Goal: Share content: Share content

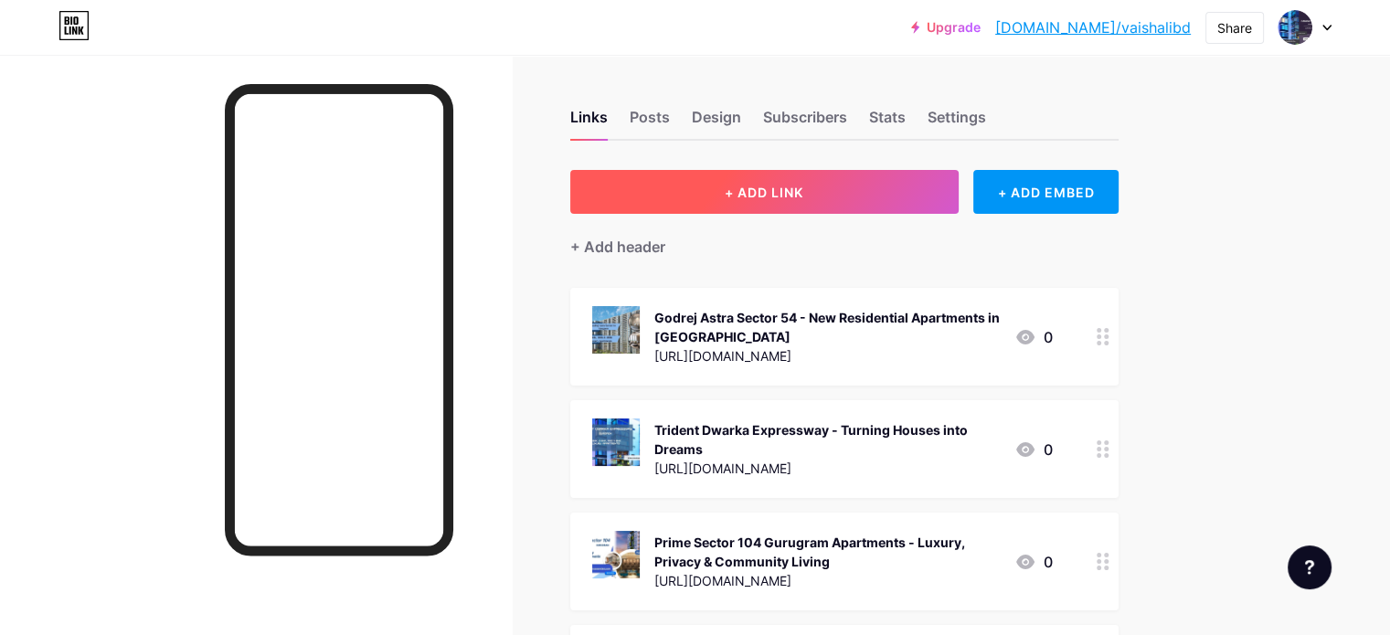
click at [878, 200] on button "+ ADD LINK" at bounding box center [764, 192] width 388 height 44
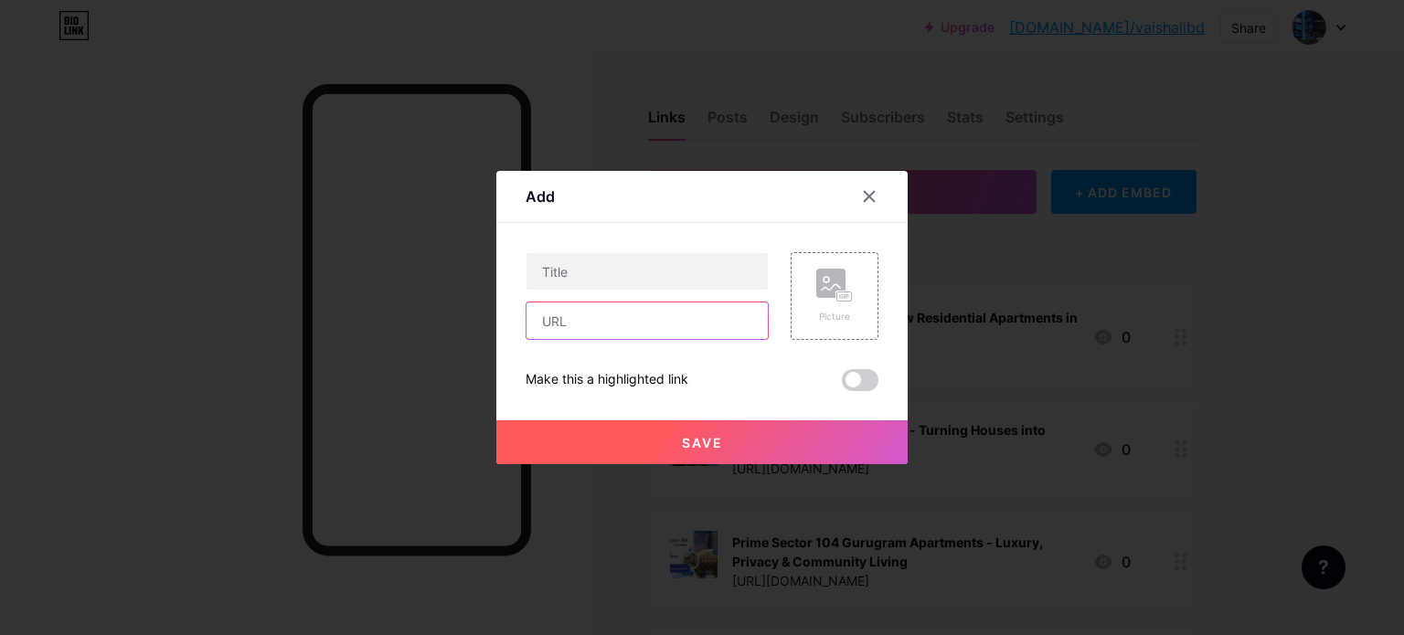
click at [665, 325] on input "text" at bounding box center [646, 321] width 241 height 37
paste input "[URL][DOMAIN_NAME]"
type input "[URL][DOMAIN_NAME]"
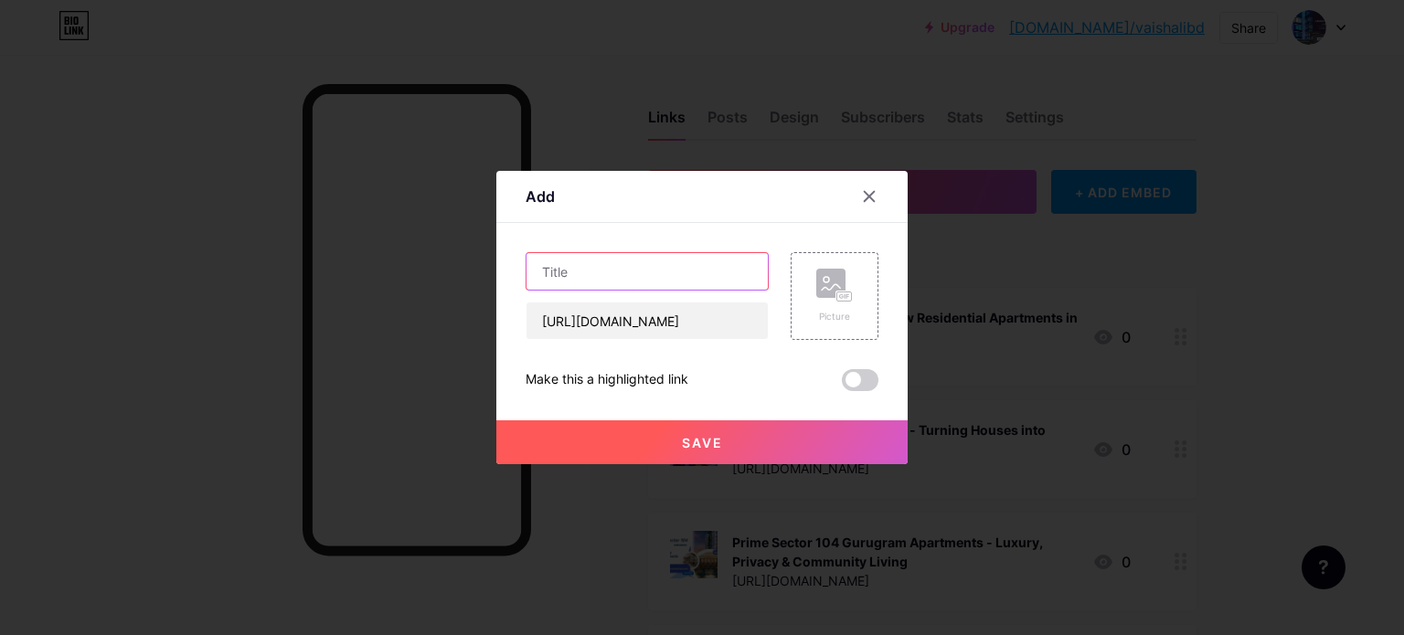
click at [671, 262] on input "text" at bounding box center [646, 271] width 241 height 37
click at [614, 270] on input "text" at bounding box center [646, 271] width 241 height 37
click at [558, 273] on input "text" at bounding box center [646, 271] width 241 height 37
click at [570, 266] on input "text" at bounding box center [646, 271] width 241 height 37
paste input "House of Hiranandani Chembur - New Launch Project In [GEOGRAPHIC_DATA]"
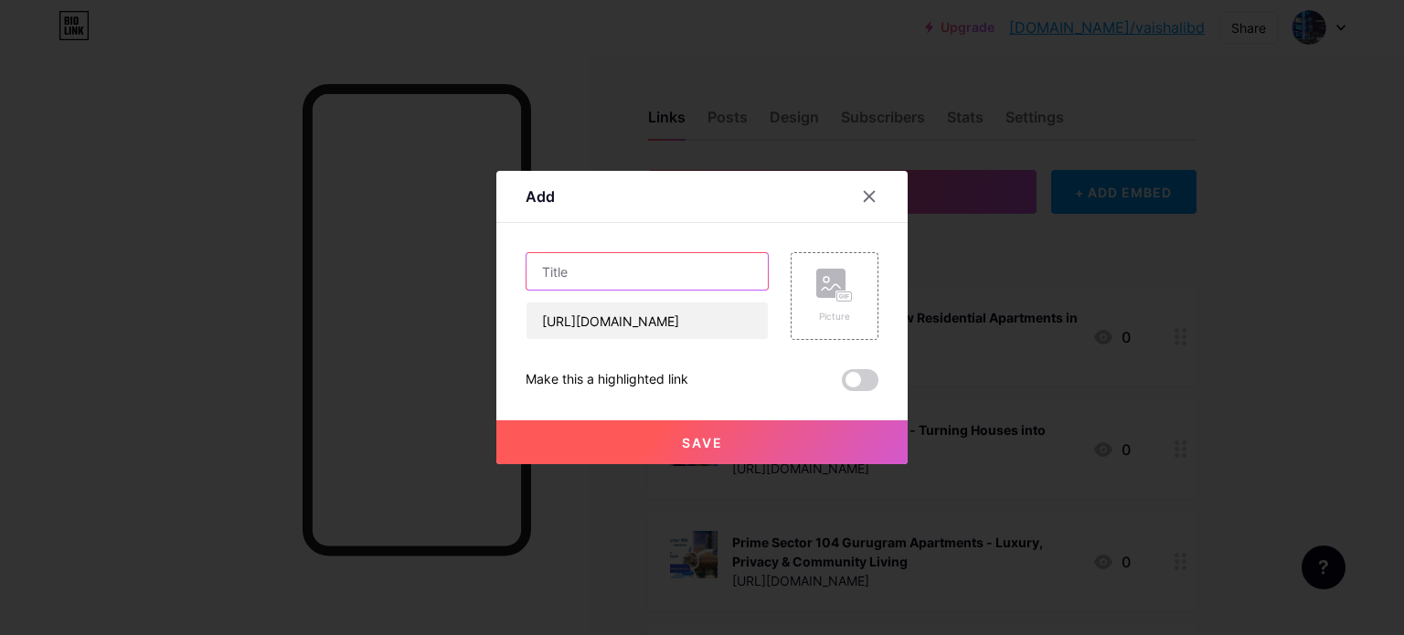
type input "House of Hiranandani Chembur - New Launch Project In [GEOGRAPHIC_DATA]"
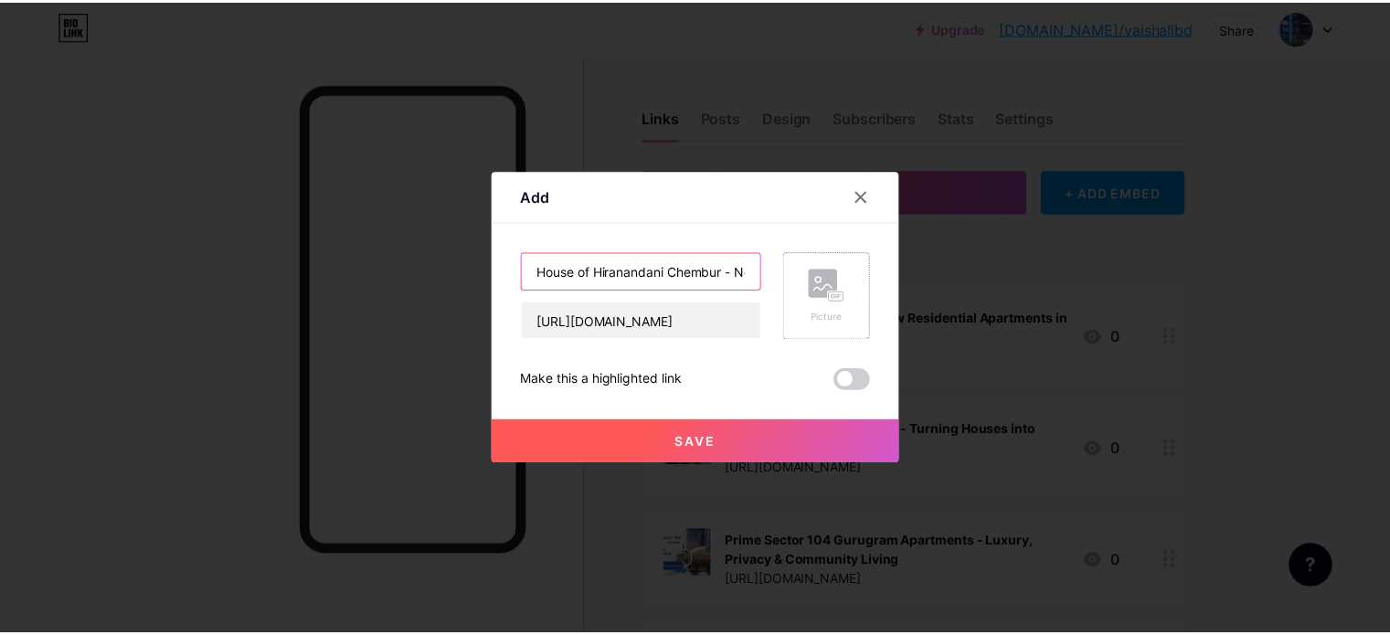
scroll to position [0, 179]
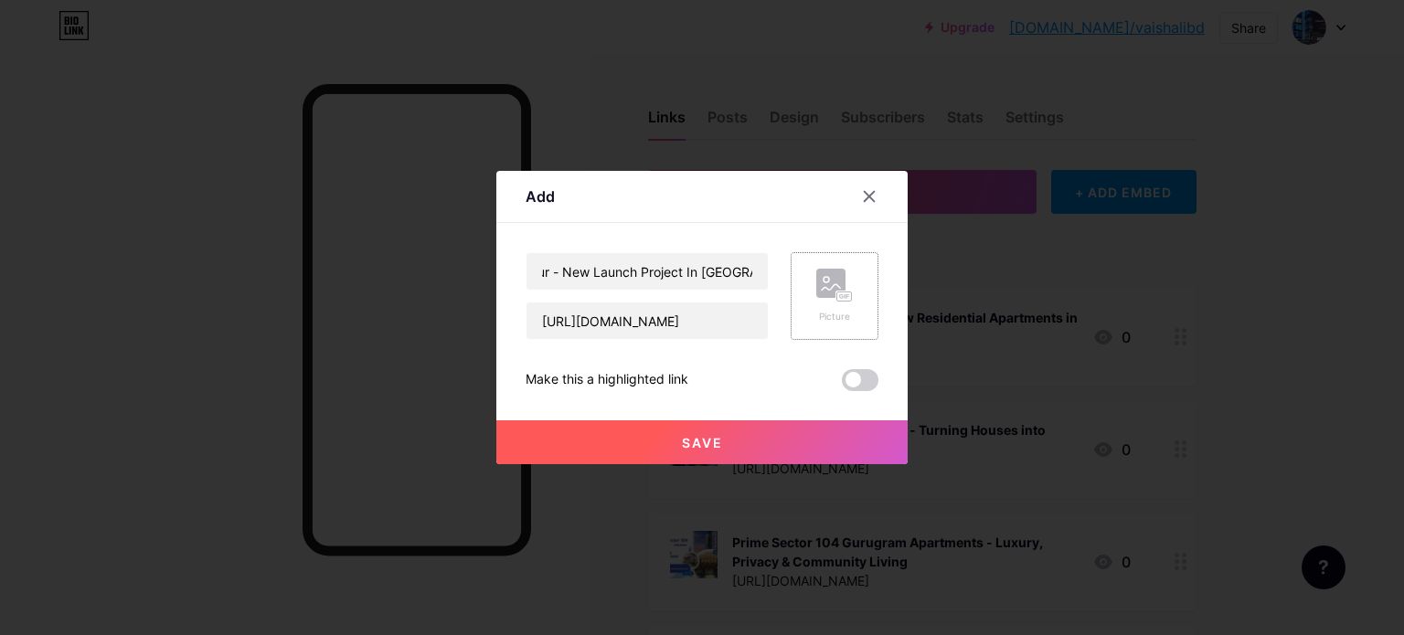
click at [823, 297] on rect at bounding box center [830, 283] width 29 height 29
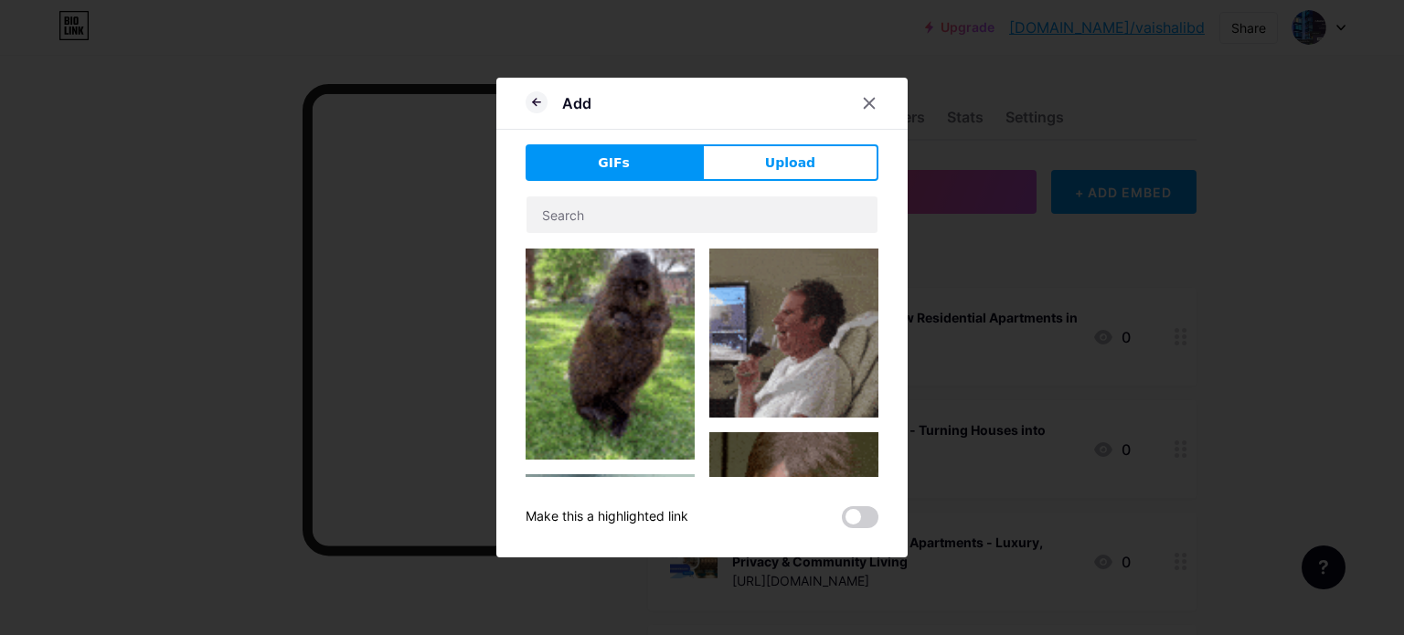
click at [810, 177] on button "Upload" at bounding box center [790, 162] width 176 height 37
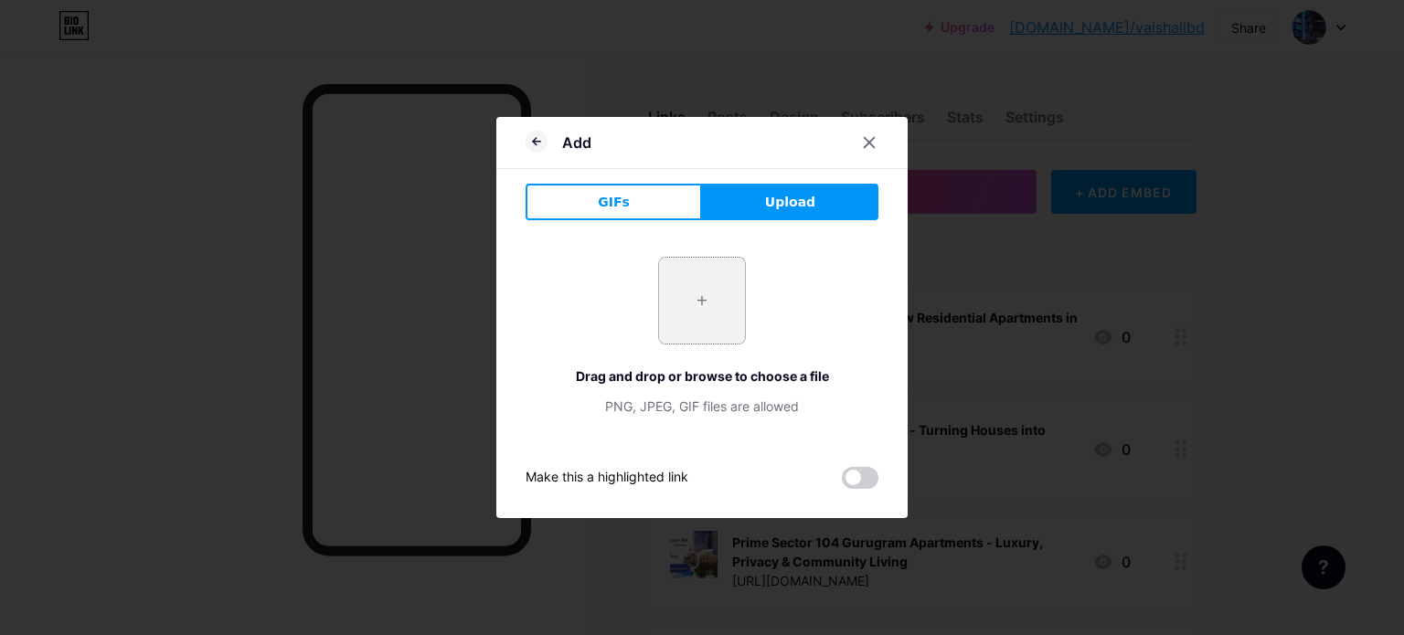
click at [694, 306] on input "file" at bounding box center [702, 301] width 86 height 86
type input "C:\fakepath\3.jpg"
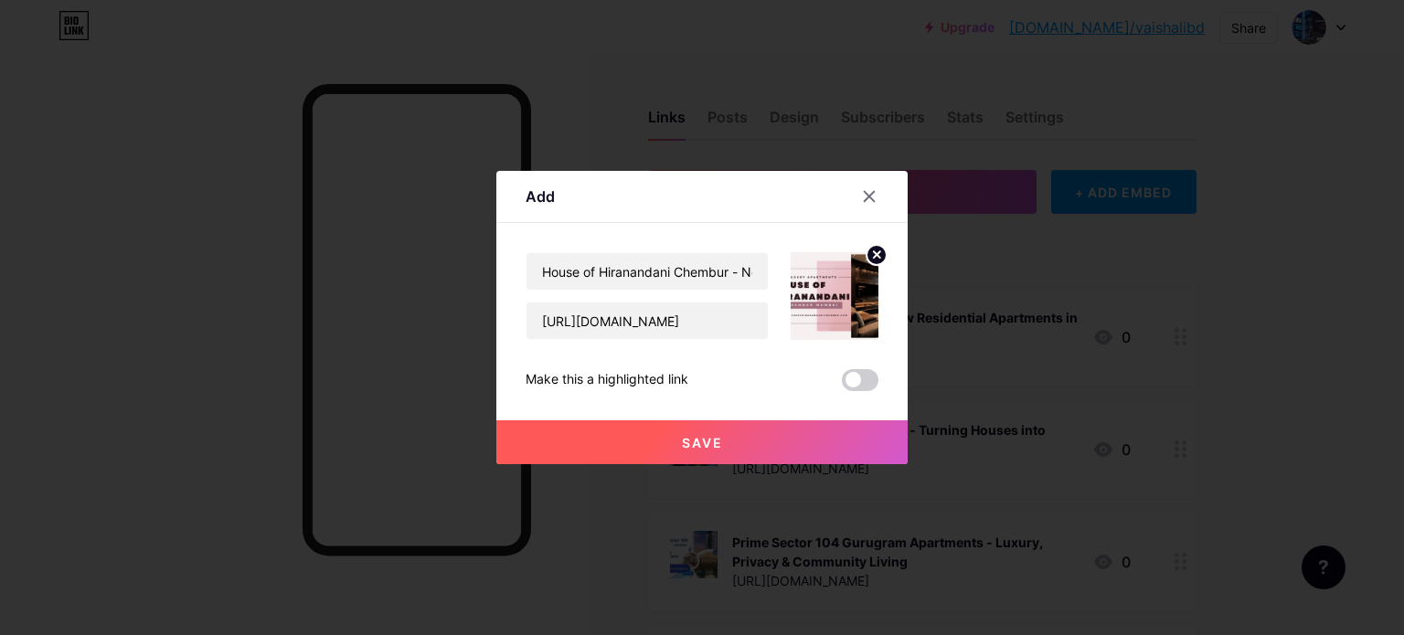
click at [700, 444] on span "Save" at bounding box center [702, 443] width 41 height 16
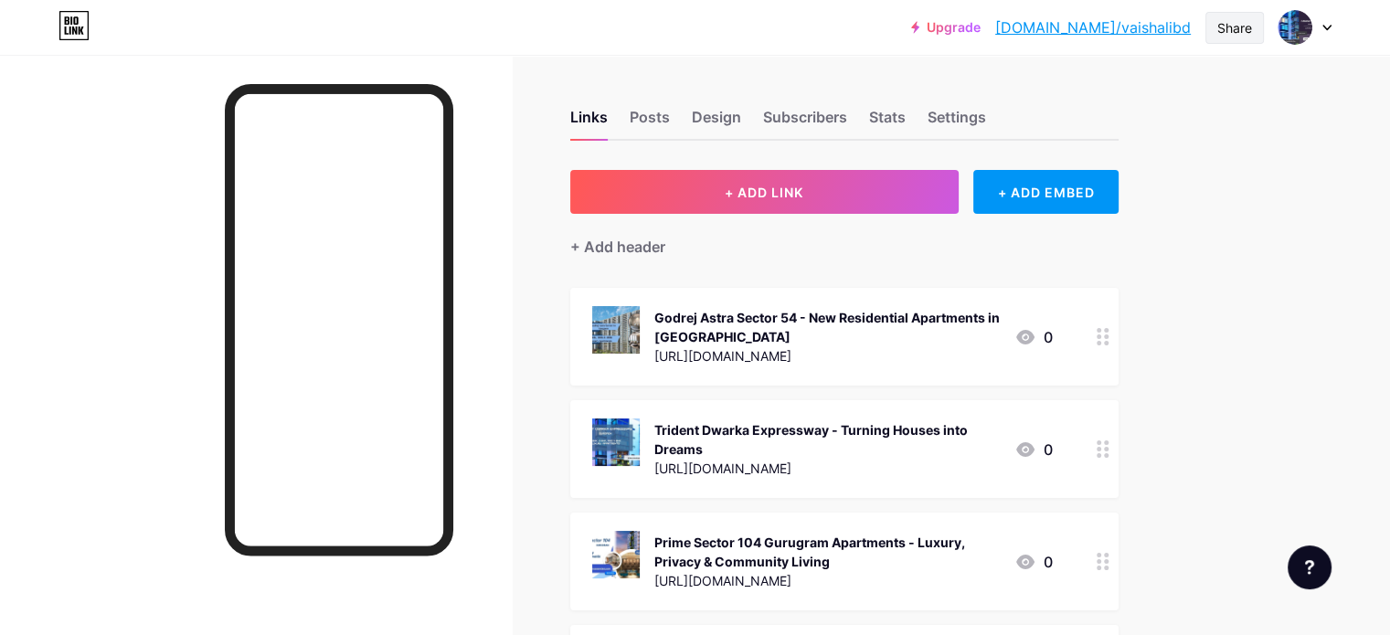
click at [1235, 21] on div "Share" at bounding box center [1234, 27] width 35 height 19
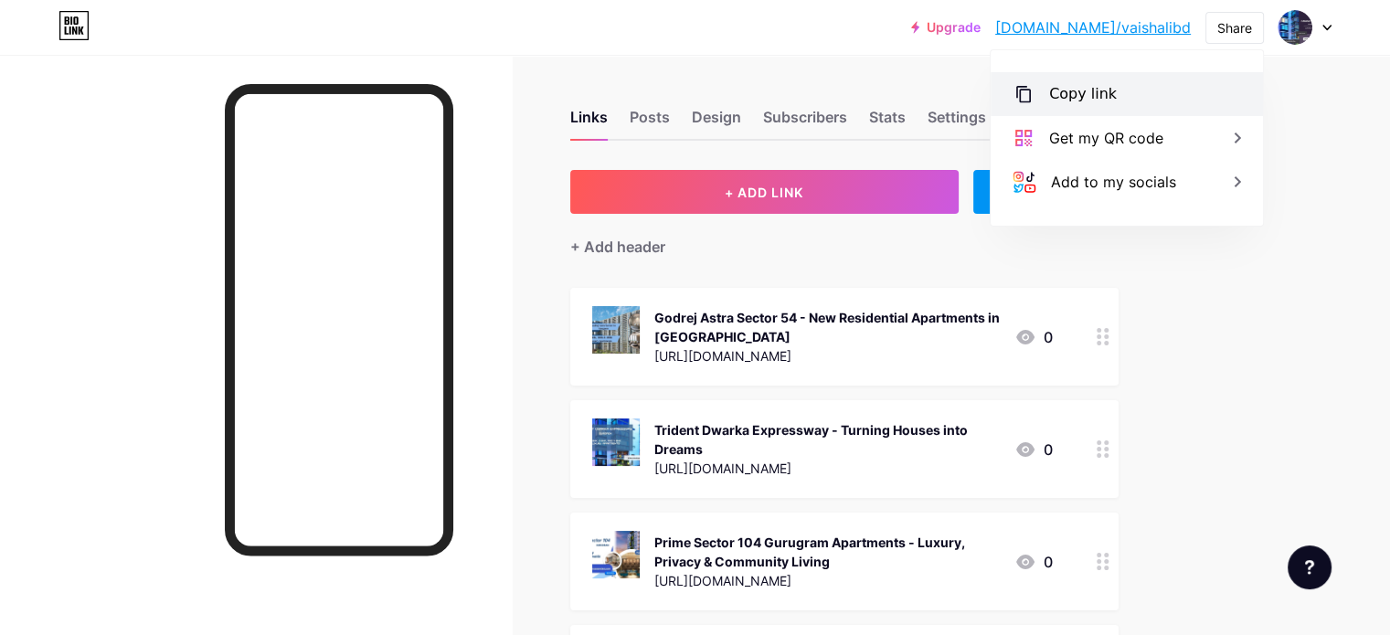
click at [1071, 95] on div "Copy link" at bounding box center [1083, 94] width 68 height 22
